Goal: Find contact information: Find contact information

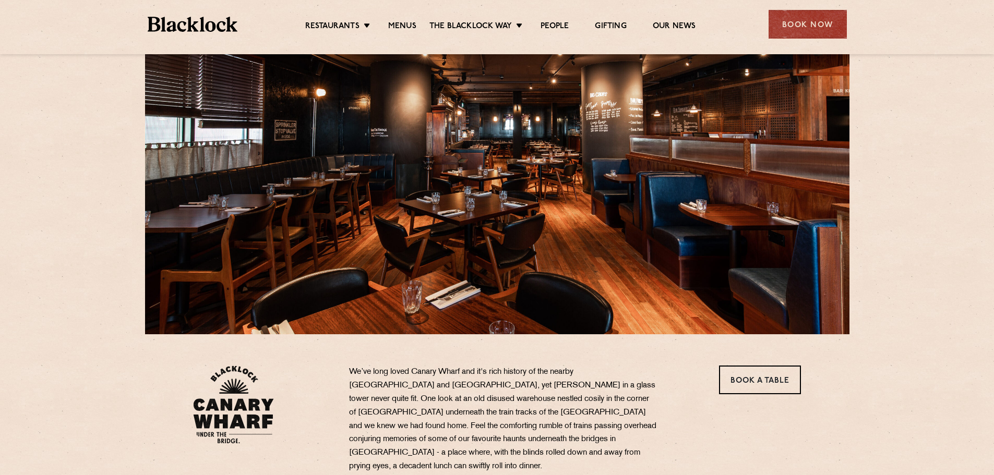
scroll to position [104, 0]
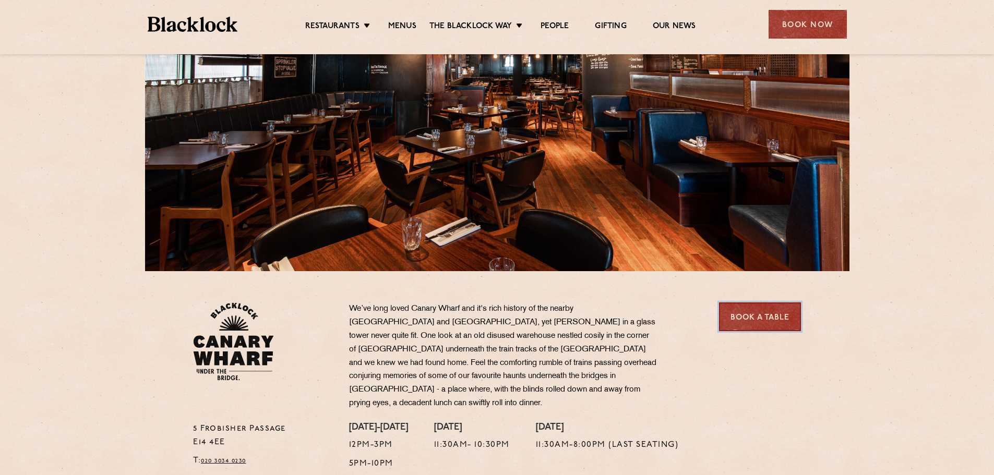
click at [745, 317] on link "Book a Table" at bounding box center [760, 317] width 82 height 29
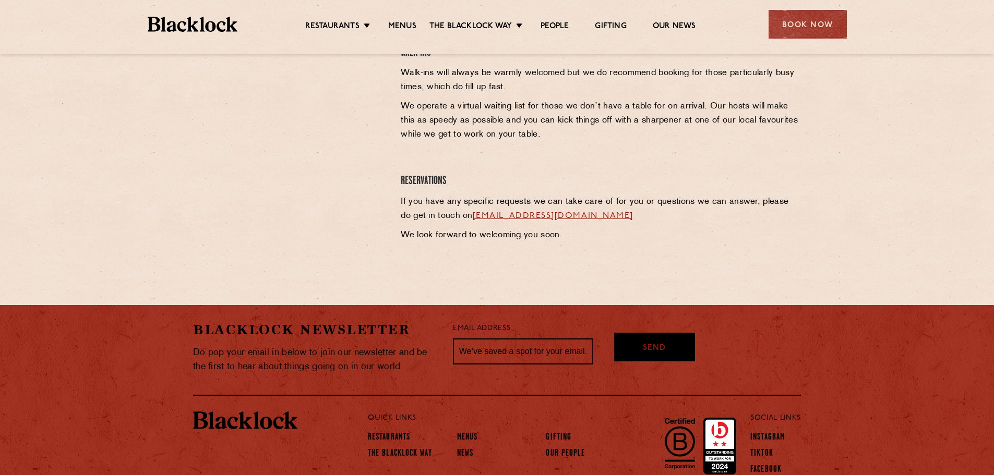
scroll to position [261, 0]
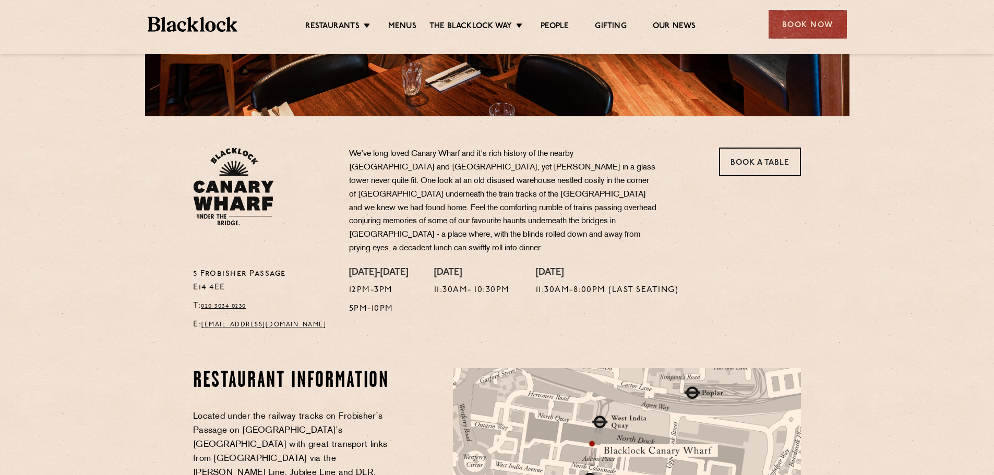
scroll to position [261, 0]
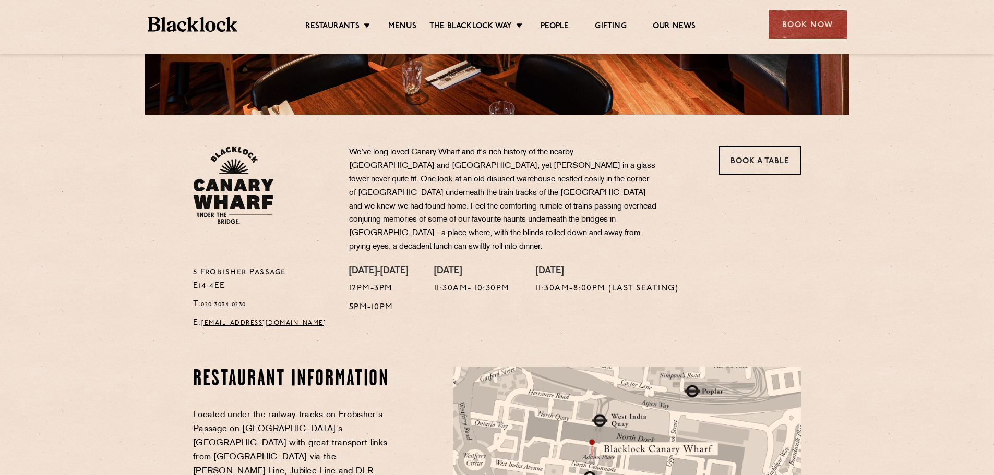
click at [264, 317] on p "E: canarywharf@theblacklock.com" at bounding box center [263, 324] width 140 height 14
click at [305, 320] on link "[EMAIL_ADDRESS][DOMAIN_NAME]" at bounding box center [263, 323] width 125 height 6
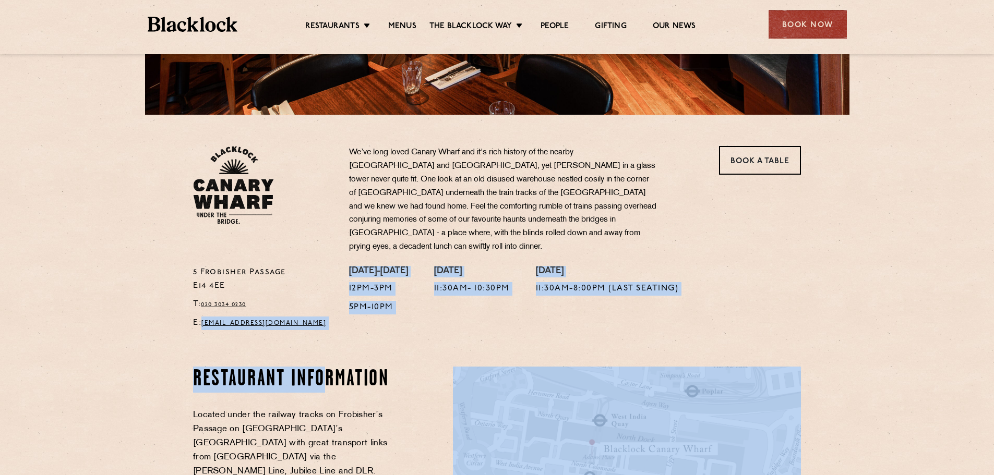
drag, startPoint x: 324, startPoint y: 324, endPoint x: 311, endPoint y: 344, distance: 24.2
click at [206, 304] on div "5 Frobisher Passage E14 4EE T: 020 3034 0230 E: canarywharf@theblacklock.com We…" at bounding box center [497, 221] width 994 height 965
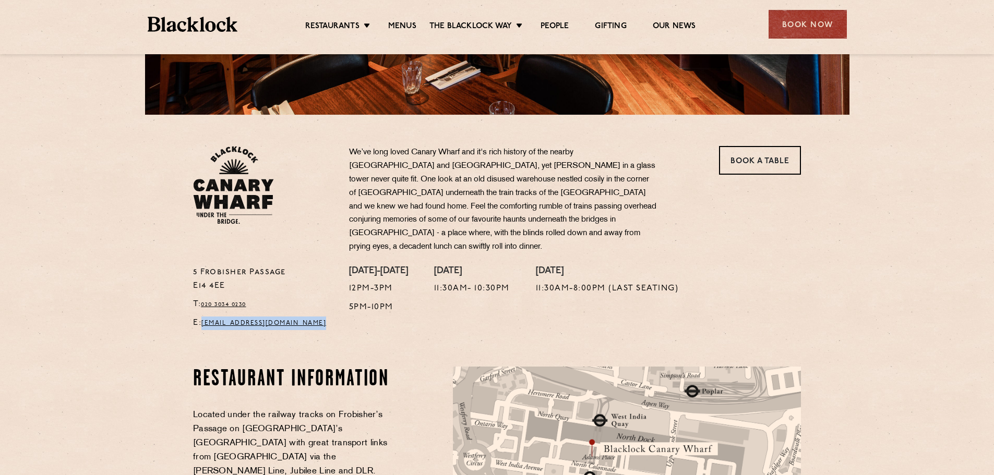
drag, startPoint x: 340, startPoint y: 320, endPoint x: 203, endPoint y: 310, distance: 137.6
click at [203, 310] on div "5 Frobisher Passage E14 4EE T: 020 3034 0230 E: canarywharf@theblacklock.com" at bounding box center [263, 301] width 156 height 70
copy p "[EMAIL_ADDRESS][DOMAIN_NAME]"
